Goal: Transaction & Acquisition: Obtain resource

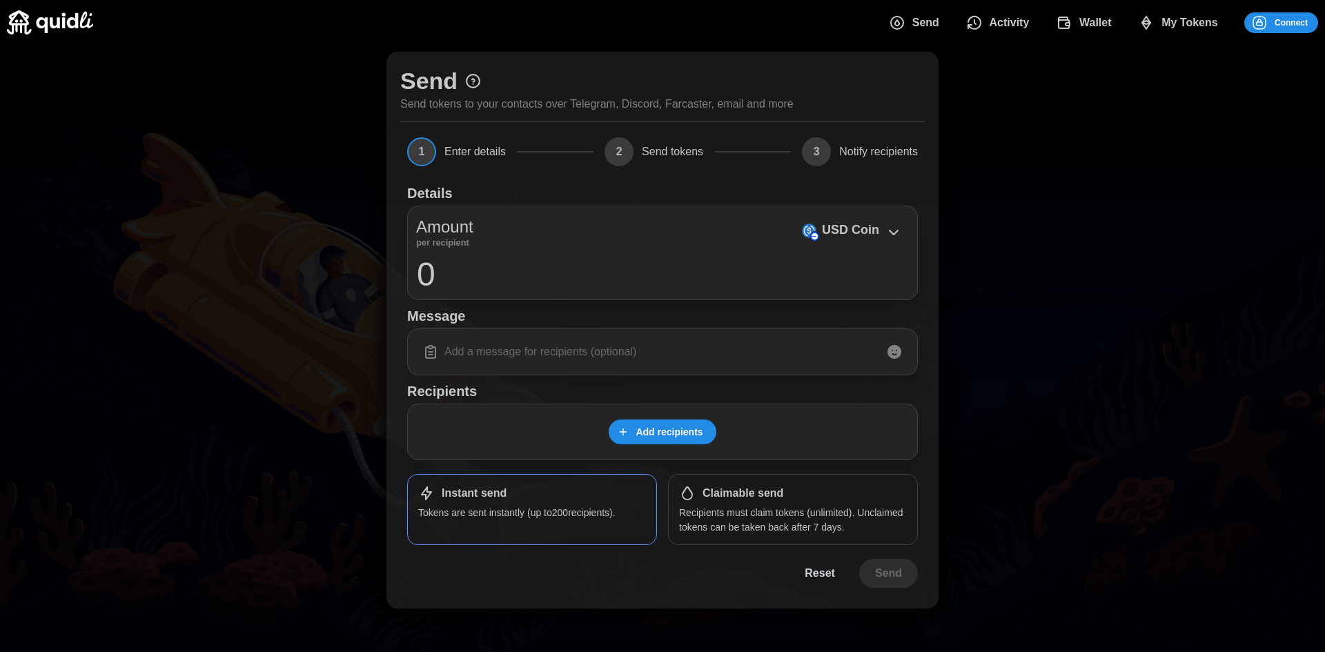
click at [257, 64] on div "Send Send tokens to your contacts over Telegram, Discord, Farcaster, email and …" at bounding box center [662, 330] width 1325 height 571
click at [672, 250] on div "Amount per recipient USD Coin 0" at bounding box center [662, 253] width 511 height 95
click at [847, 221] on p "USD Coin" at bounding box center [850, 230] width 57 height 20
click at [879, 236] on div "USD Coin" at bounding box center [852, 230] width 114 height 23
click at [843, 230] on p "USD Coin" at bounding box center [850, 230] width 57 height 20
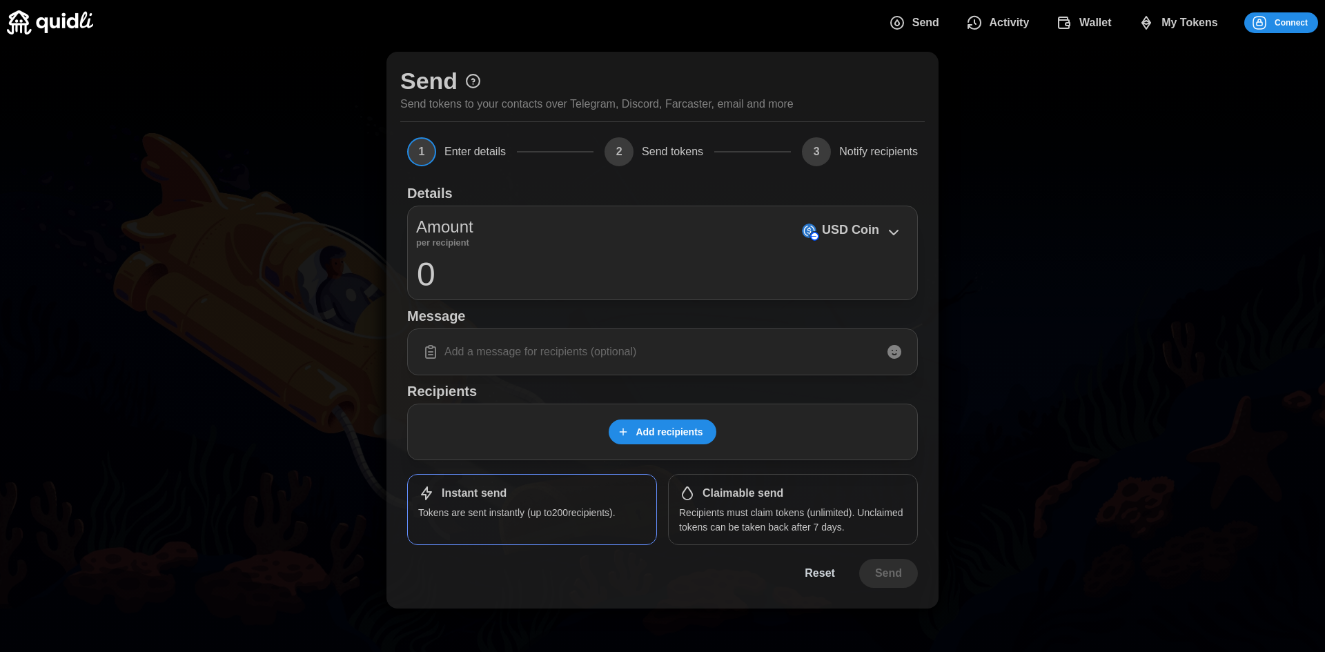
click at [44, 23] on img at bounding box center [50, 22] width 86 height 24
click at [835, 230] on p "Ether" at bounding box center [828, 230] width 32 height 20
click at [782, 230] on div "Amount per recipient Ether Native" at bounding box center [662, 231] width 493 height 32
click at [884, 230] on div "Ether Native" at bounding box center [846, 230] width 123 height 23
click at [70, 21] on img at bounding box center [50, 22] width 86 height 24
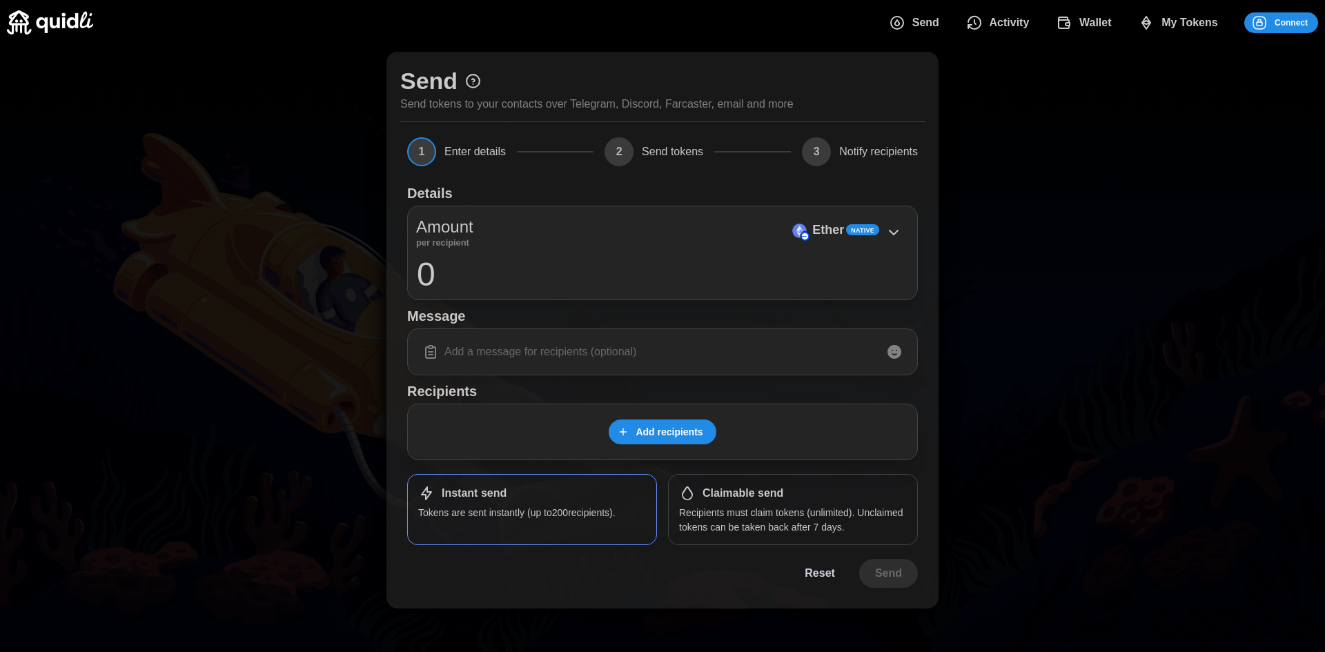
click at [920, 27] on span "Send" at bounding box center [925, 23] width 27 height 28
click at [1192, 17] on span "My Tokens" at bounding box center [1189, 23] width 57 height 28
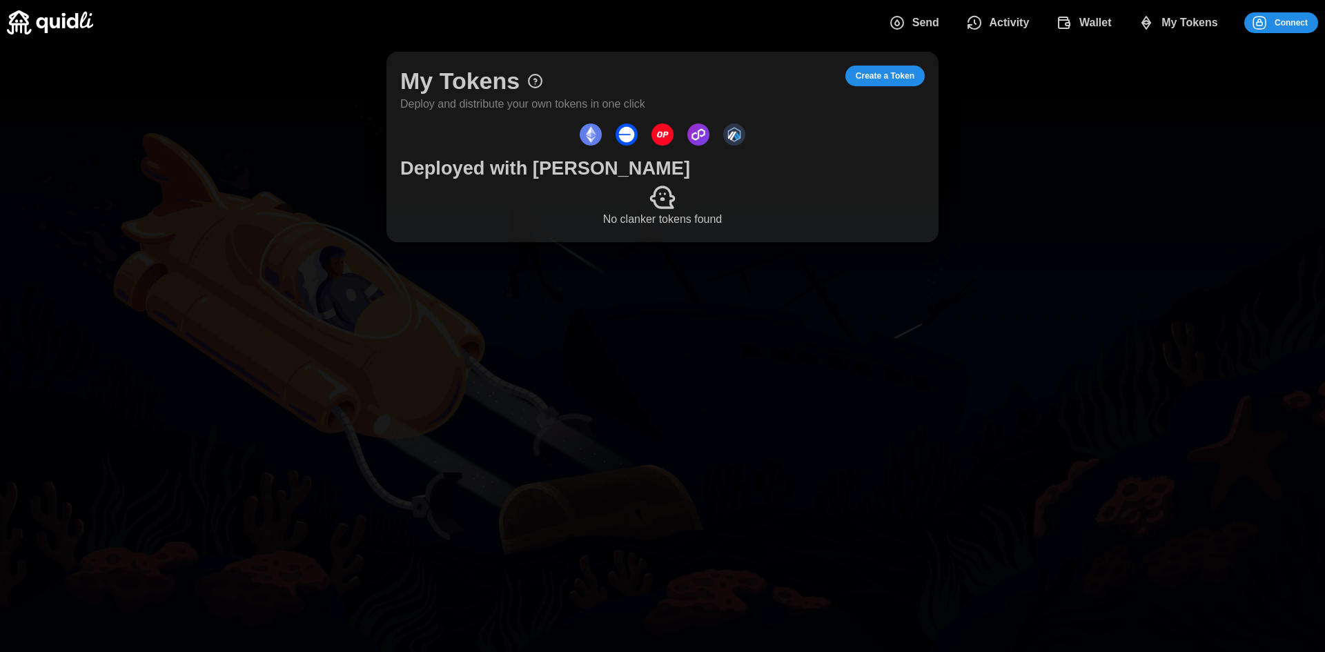
click at [980, 19] on icon "dots" at bounding box center [974, 22] width 17 height 17
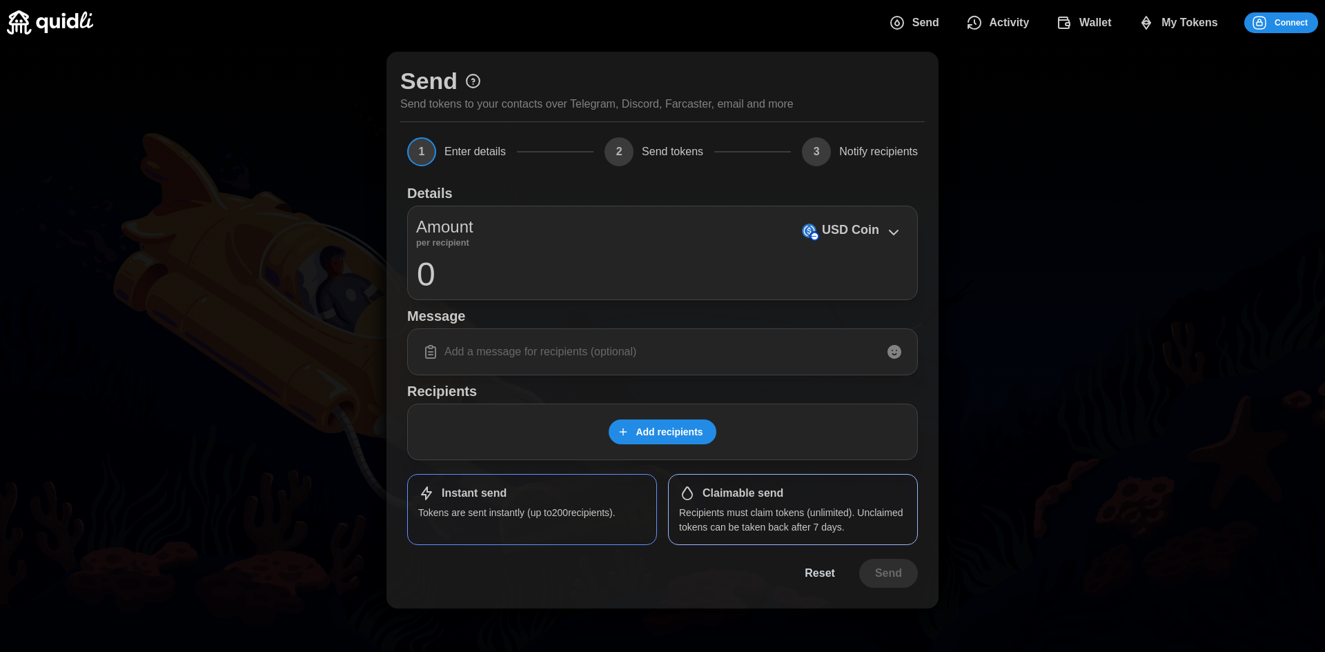
click at [697, 518] on p "Recipients must claim tokens (unlimited). Unclaimed tokens can be taken back af…" at bounding box center [793, 520] width 228 height 28
click at [577, 515] on p "Tokens are sent instantly (up to 200 recipients)." at bounding box center [532, 513] width 228 height 14
click at [476, 75] on icon at bounding box center [472, 81] width 13 height 13
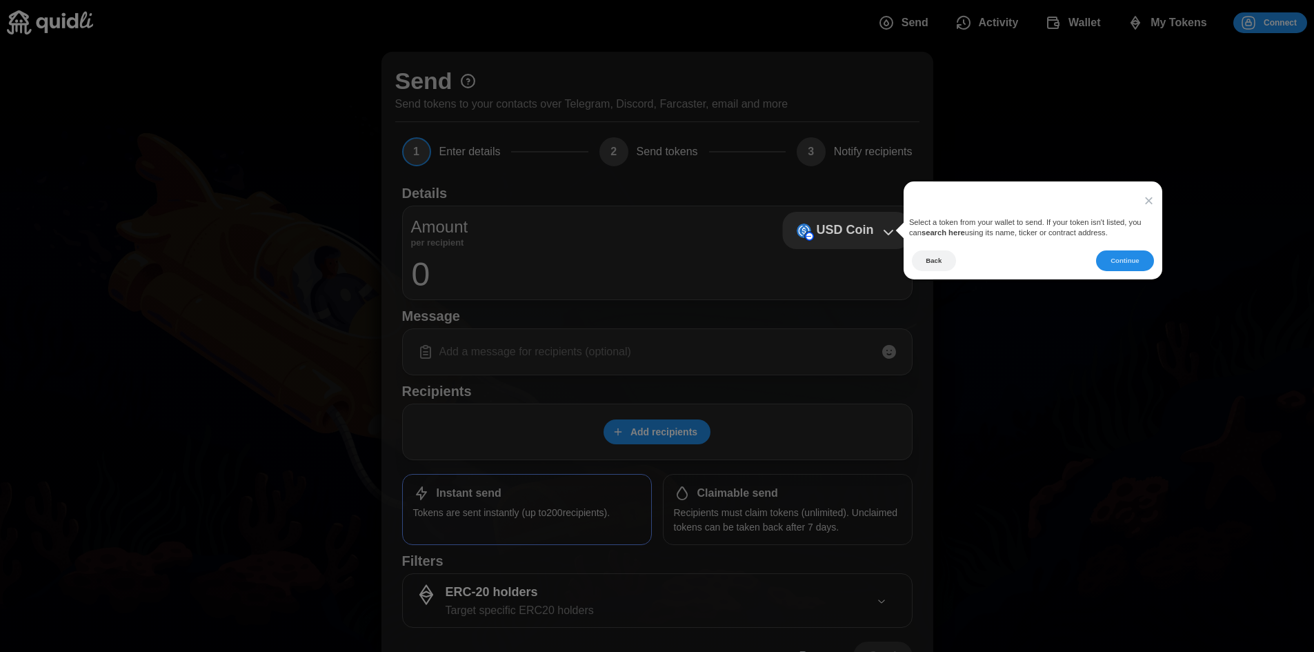
click at [853, 219] on div "USD Coin" at bounding box center [847, 230] width 114 height 23
click at [850, 233] on div "USD Coin" at bounding box center [847, 230] width 114 height 23
click at [1131, 261] on button "Continue" at bounding box center [1124, 260] width 57 height 21
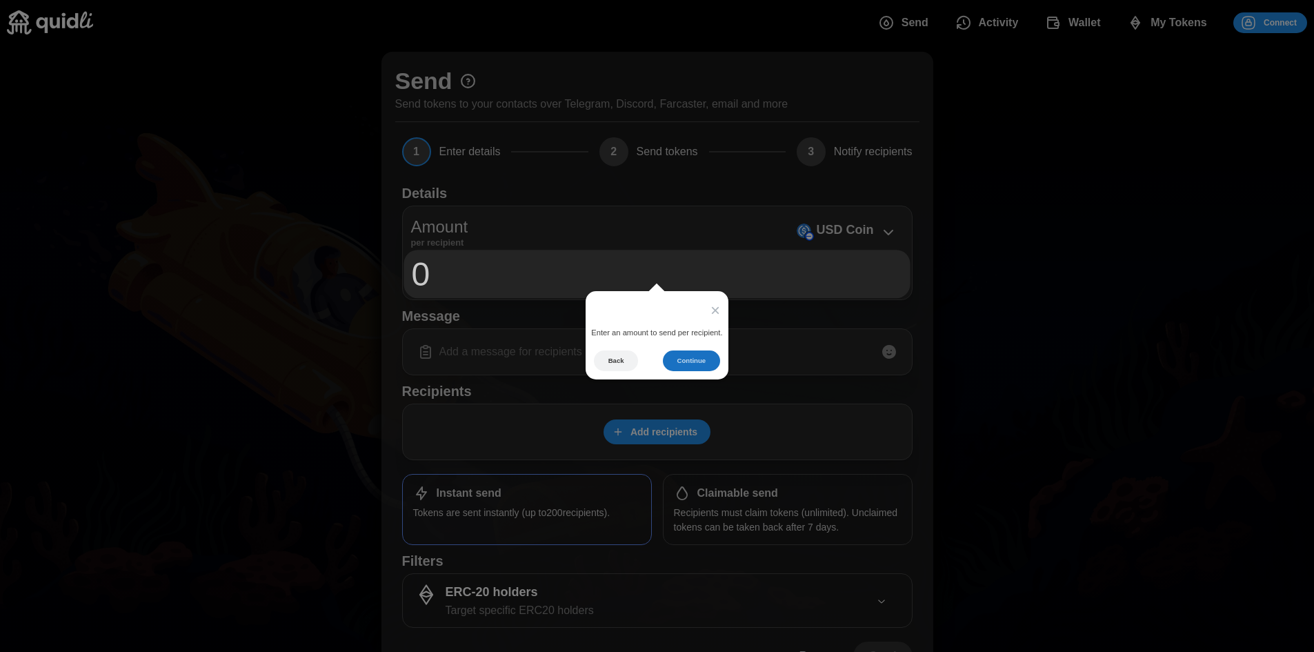
click at [698, 364] on button "Continue" at bounding box center [691, 360] width 57 height 21
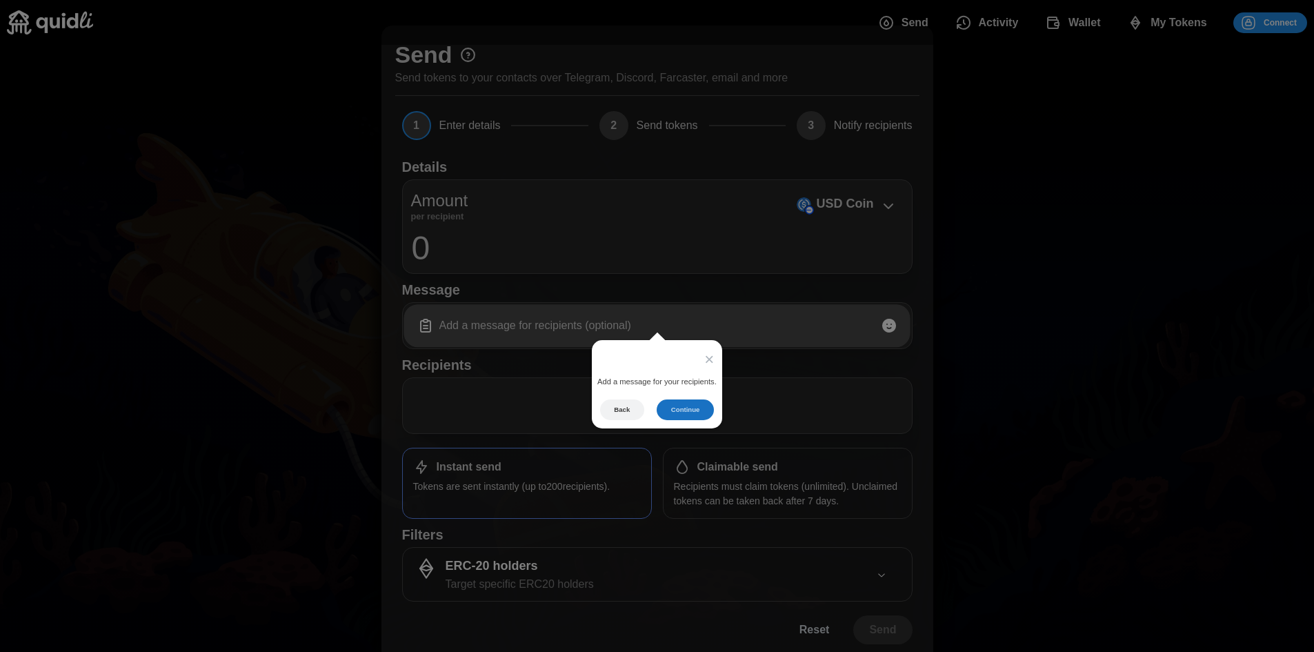
click at [680, 416] on button "Continue" at bounding box center [685, 409] width 57 height 21
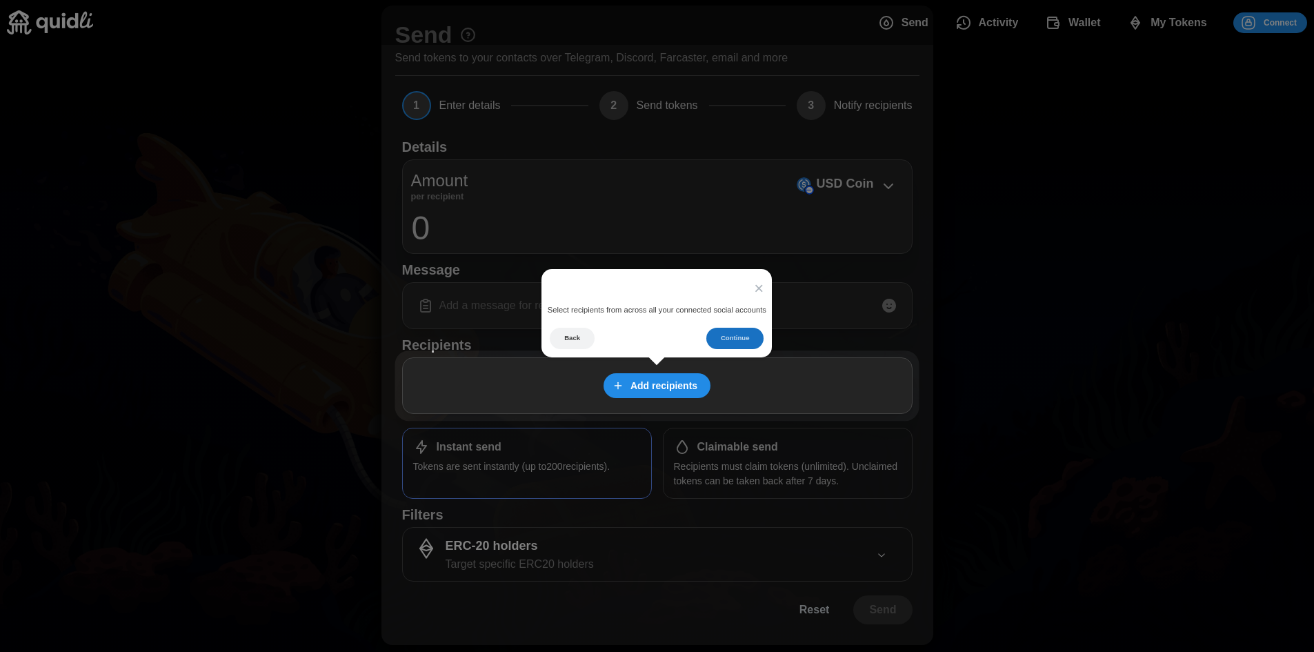
click at [729, 339] on button "Continue" at bounding box center [734, 338] width 57 height 21
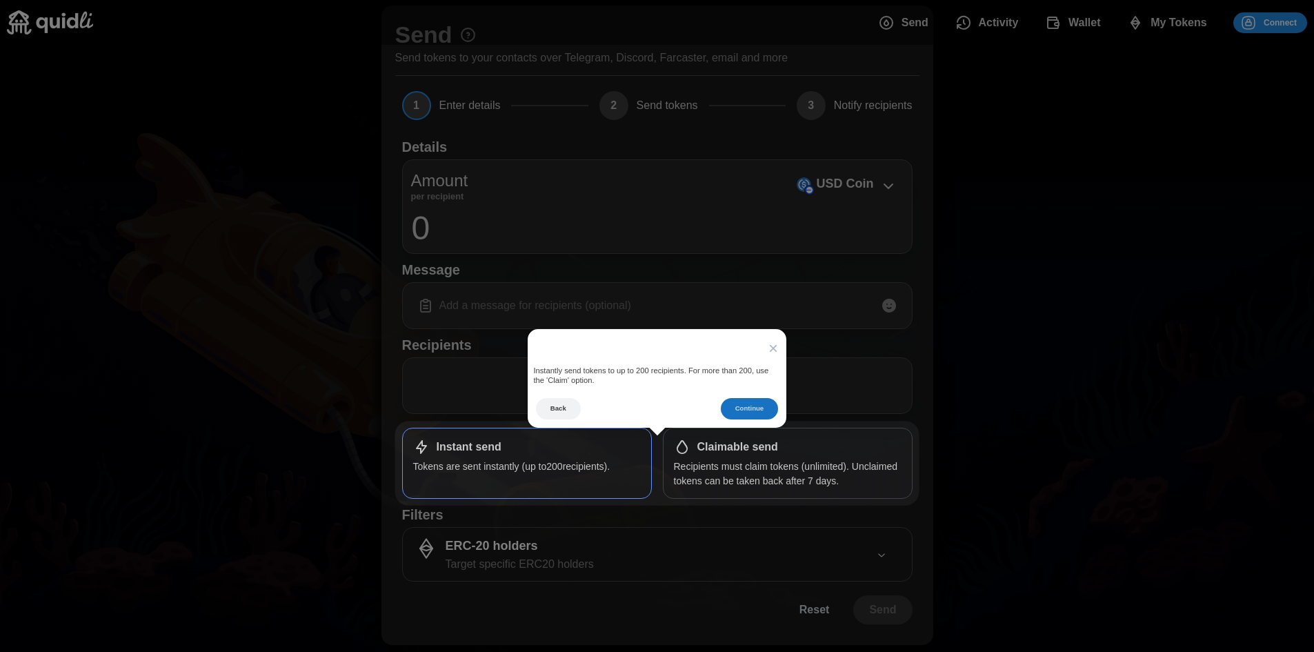
click at [736, 407] on button "Continue" at bounding box center [749, 408] width 57 height 21
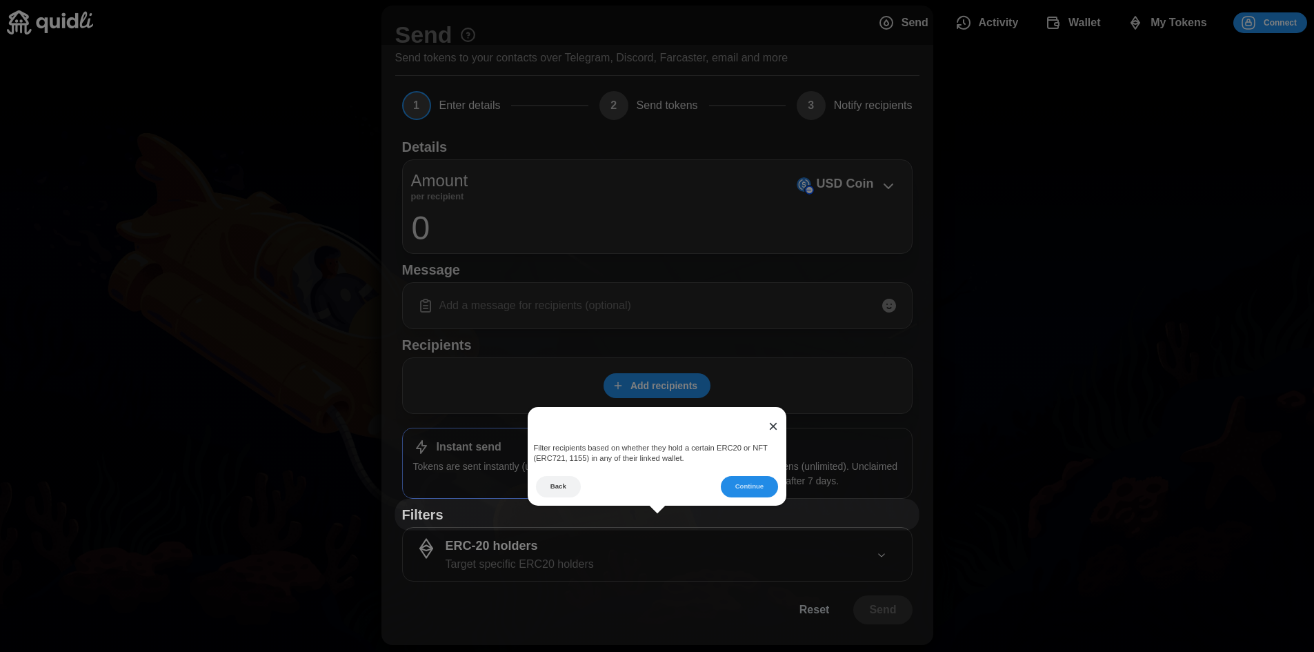
click at [775, 422] on span "×" at bounding box center [774, 426] width 10 height 19
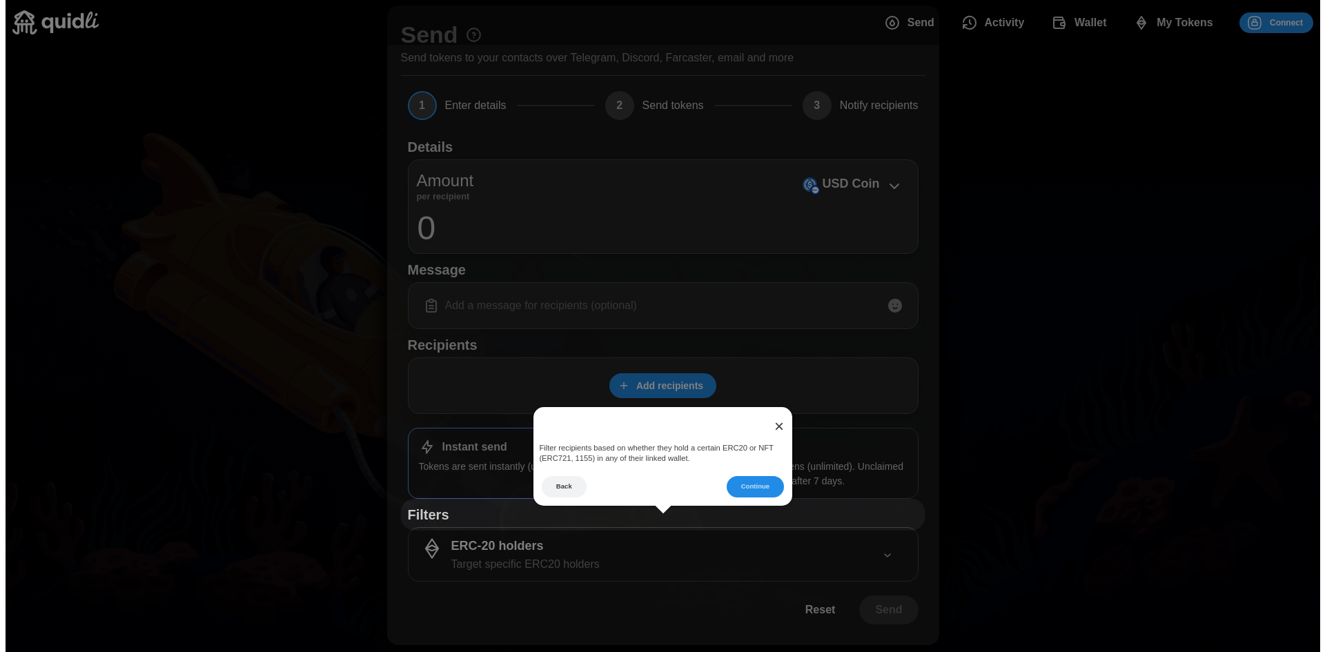
scroll to position [0, 0]
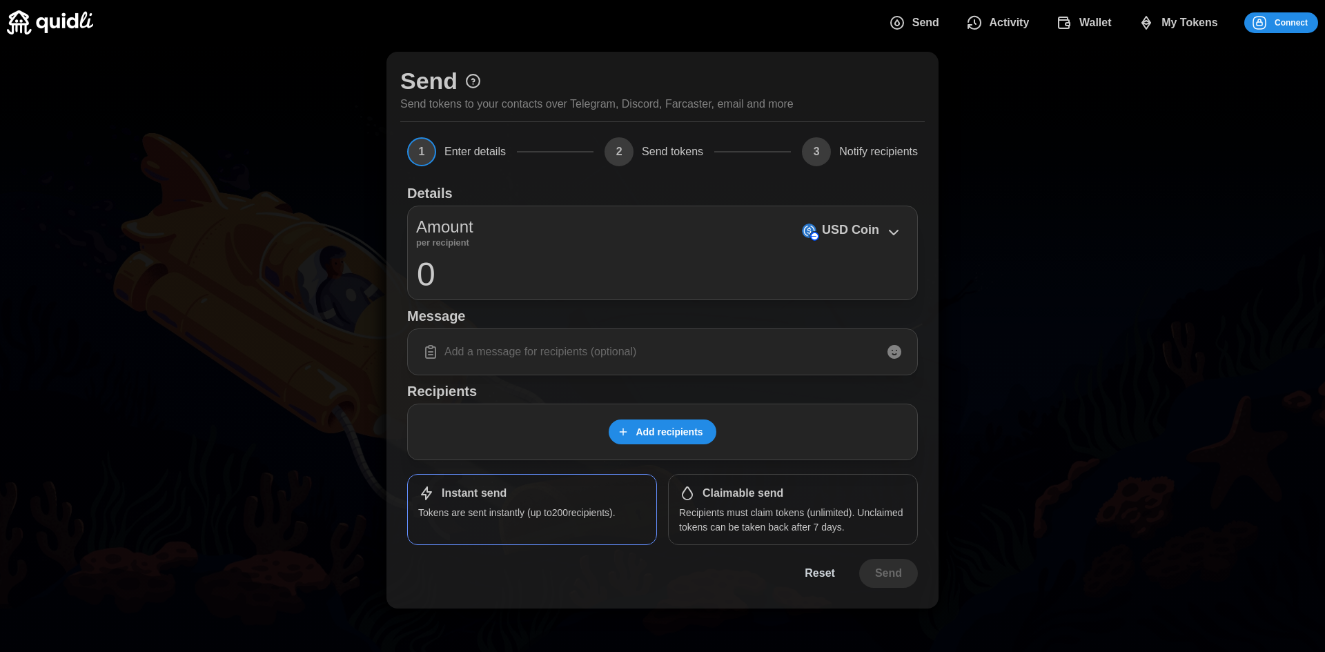
click at [676, 427] on span "Add recipients" at bounding box center [668, 431] width 67 height 23
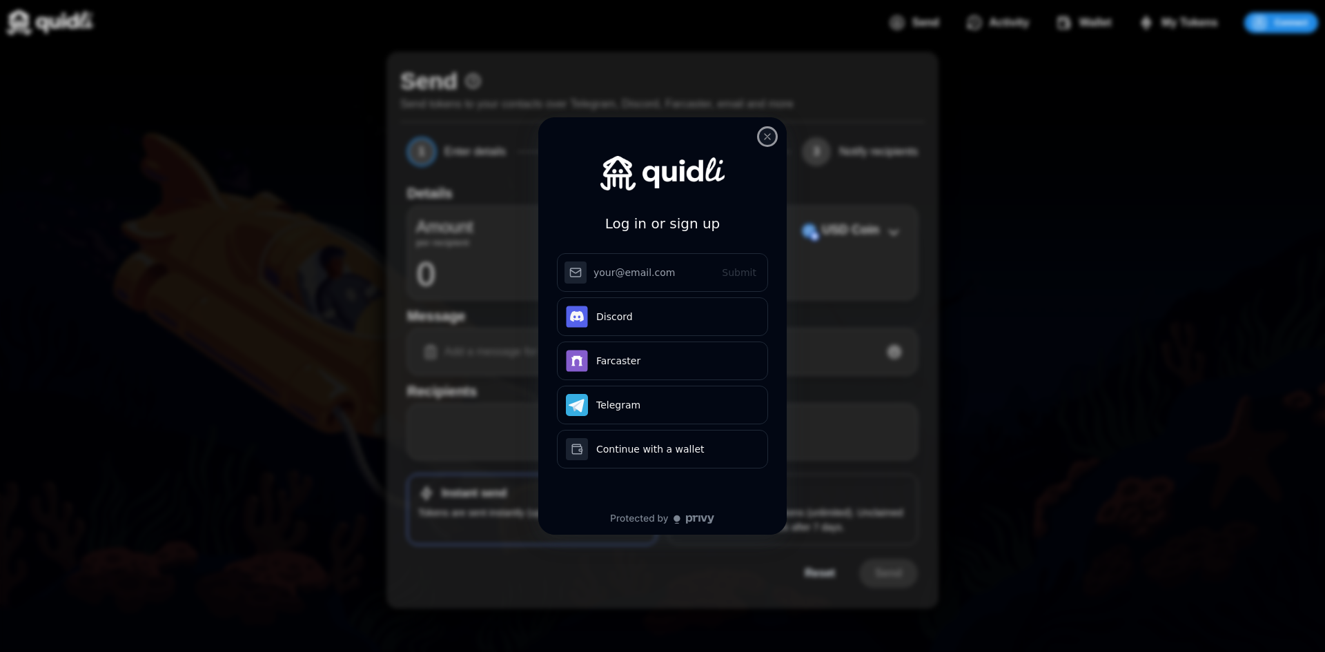
click at [761, 138] on button "close modal" at bounding box center [767, 136] width 17 height 17
